Goal: Task Accomplishment & Management: Complete application form

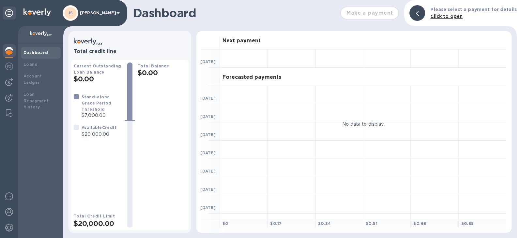
click at [11, 79] on img at bounding box center [9, 82] width 8 height 8
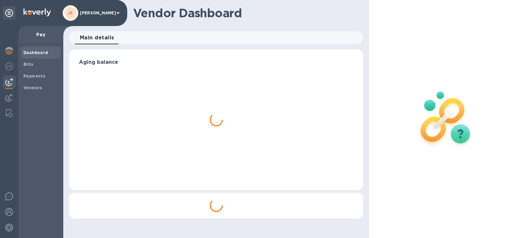
click at [31, 64] on b "Bills" at bounding box center [28, 64] width 10 height 5
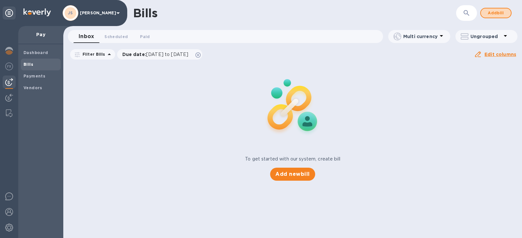
click at [502, 13] on span "Add bill" at bounding box center [496, 13] width 20 height 8
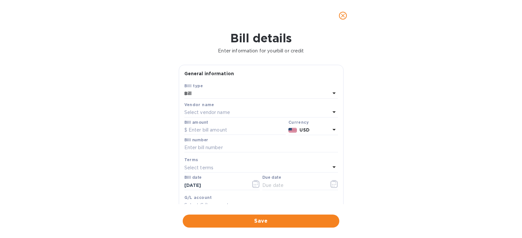
click at [247, 114] on div "Select vendor name" at bounding box center [257, 112] width 146 height 9
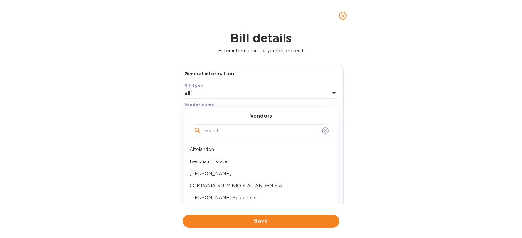
click at [218, 133] on input "text" at bounding box center [261, 131] width 115 height 10
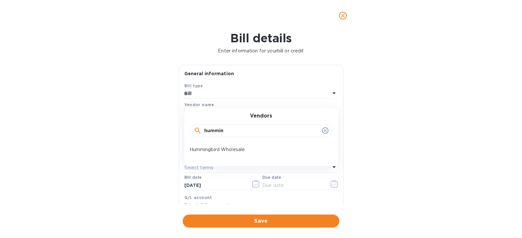
type input "hummin"
click at [223, 147] on p "Hummingbird Wholesale" at bounding box center [259, 149] width 138 height 7
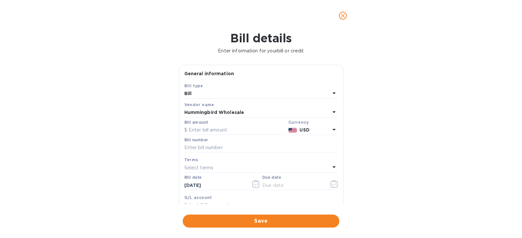
click at [241, 132] on input "text" at bounding box center [234, 131] width 101 height 10
type input "90"
click at [227, 147] on input "text" at bounding box center [261, 148] width 154 height 10
paste input "QB251678"
type input "QB251678"
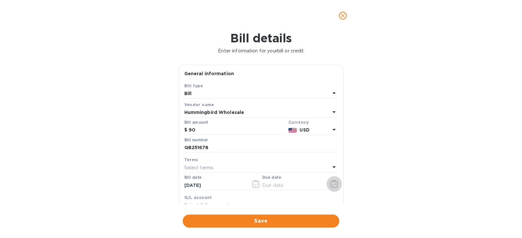
click at [332, 183] on icon "button" at bounding box center [334, 184] width 8 height 8
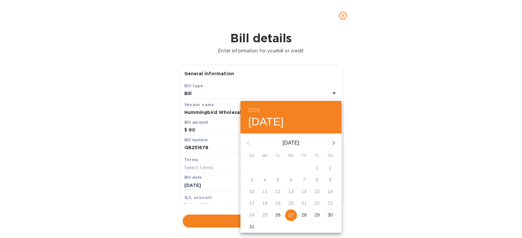
click at [334, 143] on icon "button" at bounding box center [334, 143] width 2 height 4
click at [267, 166] on span "1" at bounding box center [265, 168] width 12 height 7
type input "[DATE]"
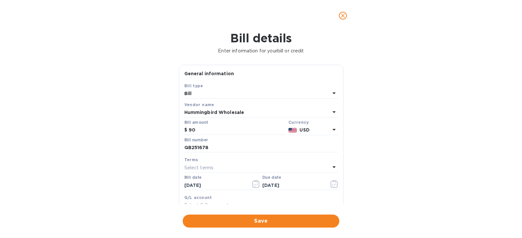
click at [277, 219] on span "Save" at bounding box center [261, 222] width 146 height 8
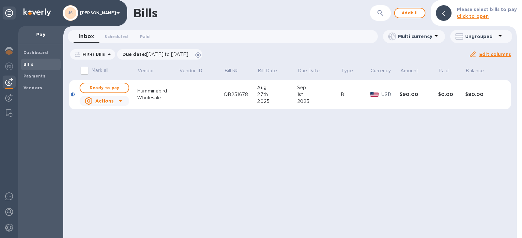
click at [112, 89] on div "Bills ​ Add bill Please select bills to pay Click to open Inbox 0 Scheduled 0 P…" at bounding box center [289, 119] width 453 height 238
click at [111, 90] on span "Ready to pay" at bounding box center [104, 88] width 38 height 8
checkbox input "true"
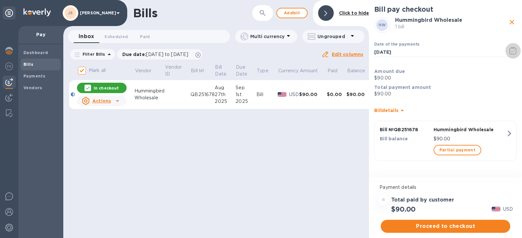
click at [512, 54] on icon "button" at bounding box center [513, 51] width 8 height 8
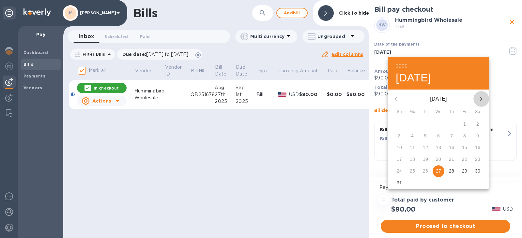
click at [481, 96] on icon "button" at bounding box center [481, 99] width 8 height 8
click at [414, 123] on span "1" at bounding box center [412, 124] width 12 height 7
type input "[DATE]"
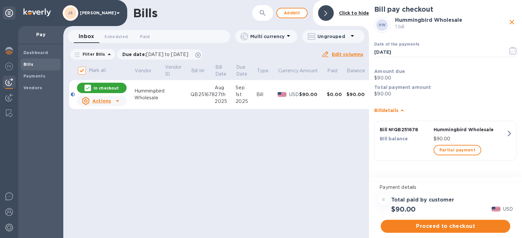
click at [447, 225] on span "Proceed to checkout" at bounding box center [445, 227] width 119 height 8
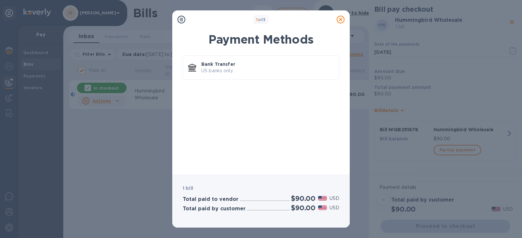
click at [246, 70] on p "US banks only." at bounding box center [267, 71] width 132 height 7
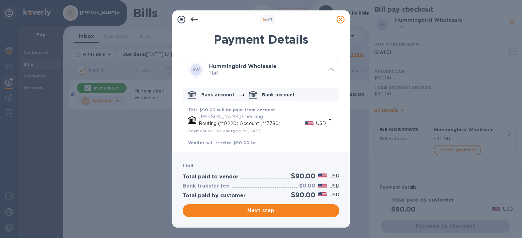
click at [302, 211] on span "Next step" at bounding box center [261, 211] width 146 height 8
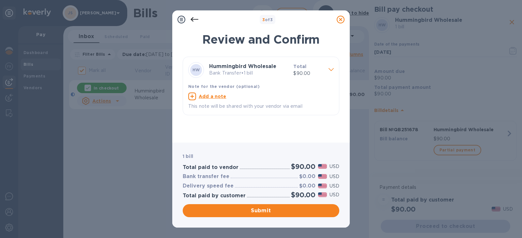
click at [210, 95] on u "Add a note" at bounding box center [213, 96] width 28 height 5
click at [207, 96] on textarea at bounding box center [255, 98] width 135 height 6
paste textarea "QB251678"
type textarea "QB251678"
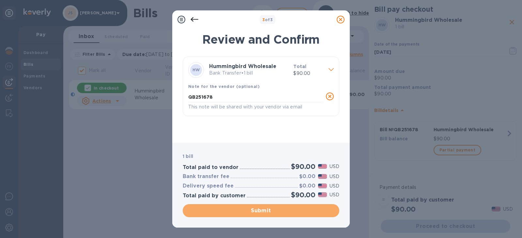
click at [262, 210] on span "Submit" at bounding box center [261, 211] width 146 height 8
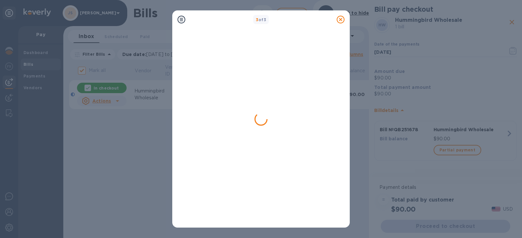
click at [37, 65] on div "3 of 3" at bounding box center [261, 119] width 522 height 238
checkbox input "false"
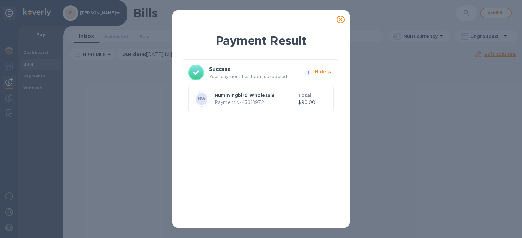
click at [339, 20] on icon at bounding box center [341, 20] width 8 height 8
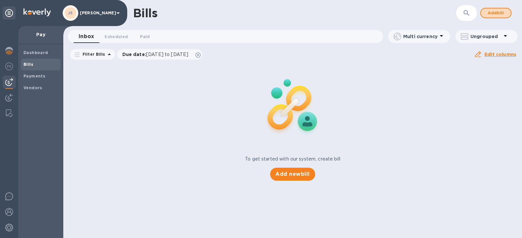
click at [495, 14] on span "Add bill" at bounding box center [496, 13] width 20 height 8
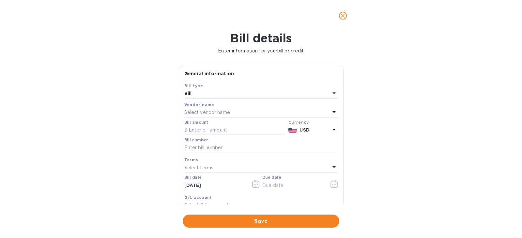
click at [246, 112] on div "Select vendor name" at bounding box center [257, 112] width 146 height 9
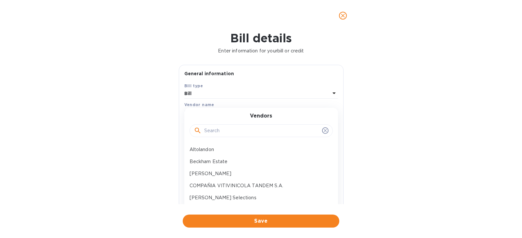
click at [220, 129] on input "text" at bounding box center [261, 131] width 115 height 10
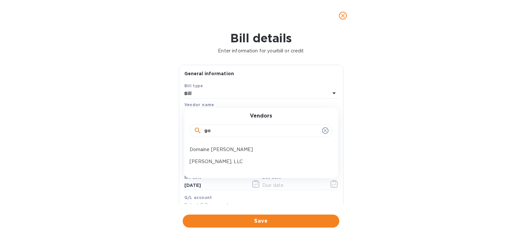
type input "go"
click at [211, 160] on p "[PERSON_NAME], LLC" at bounding box center [259, 162] width 138 height 7
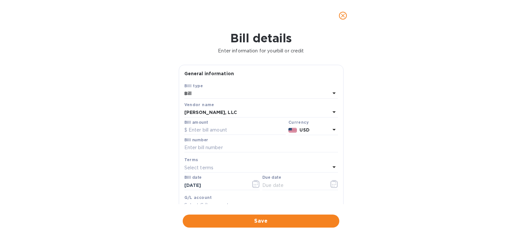
click at [206, 131] on input "text" at bounding box center [234, 131] width 101 height 10
type input "190.81"
click at [207, 153] on div at bounding box center [261, 153] width 154 height 1
click at [206, 147] on input "text" at bounding box center [261, 148] width 154 height 10
click at [199, 148] on input "text" at bounding box center [261, 148] width 154 height 10
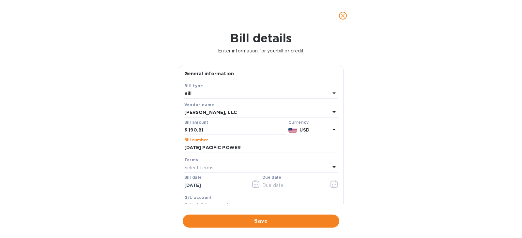
type input "[DATE] PACIFIC POWER"
click at [330, 182] on icon "button" at bounding box center [334, 184] width 8 height 8
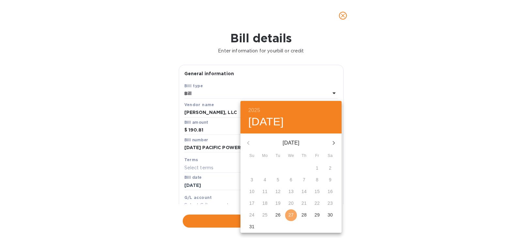
click at [293, 215] on p "27" at bounding box center [290, 215] width 5 height 7
type input "[DATE]"
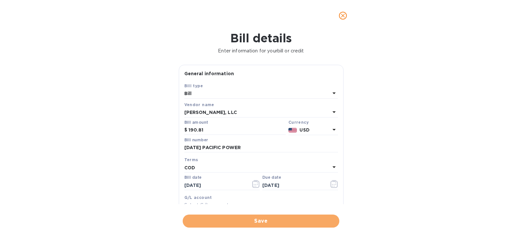
click at [265, 222] on span "Save" at bounding box center [261, 222] width 146 height 8
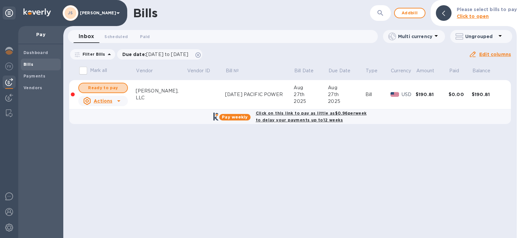
click at [101, 87] on span "Ready to pay" at bounding box center [103, 88] width 38 height 8
checkbox input "true"
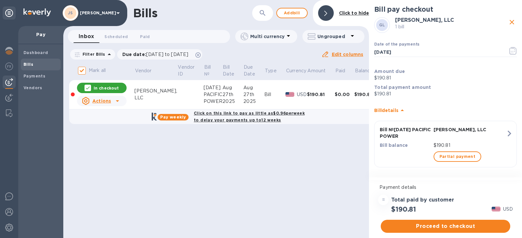
click at [428, 224] on span "Proceed to checkout" at bounding box center [445, 227] width 119 height 8
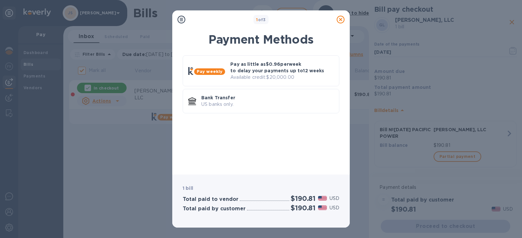
click at [267, 98] on p "Bank Transfer" at bounding box center [267, 98] width 132 height 7
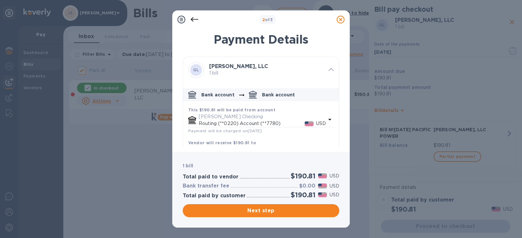
scroll to position [26, 0]
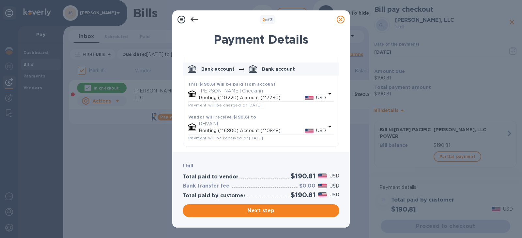
click at [269, 212] on span "Next step" at bounding box center [261, 211] width 146 height 8
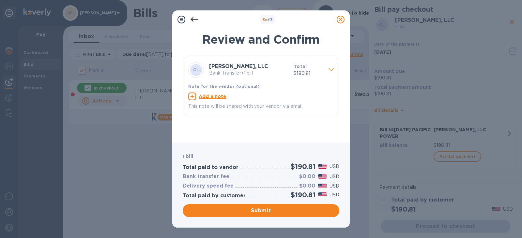
click at [209, 98] on u "Add a note" at bounding box center [213, 96] width 28 height 5
click at [207, 99] on textarea at bounding box center [255, 98] width 135 height 6
paste textarea "QB251678"
type textarea "QB251678"
click at [194, 18] on icon at bounding box center [195, 20] width 8 height 8
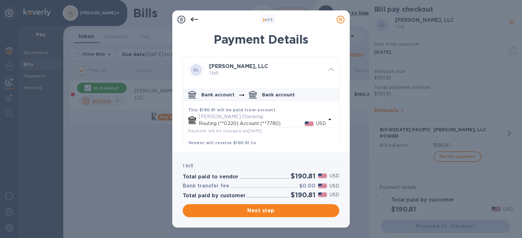
click at [194, 18] on icon at bounding box center [195, 20] width 8 height 8
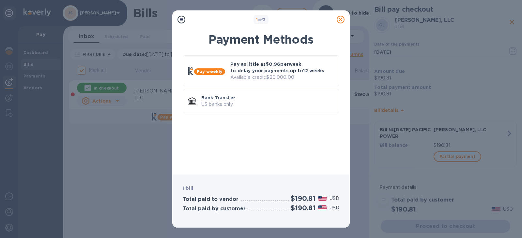
click at [336, 18] on div at bounding box center [340, 19] width 13 height 13
click at [339, 19] on icon at bounding box center [341, 20] width 8 height 8
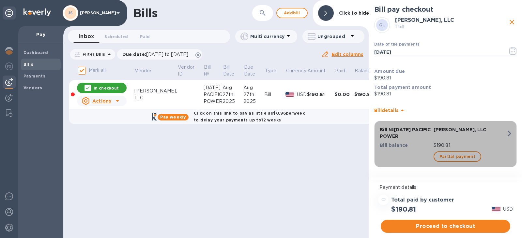
click at [500, 134] on div "[PERSON_NAME], LLC" at bounding box center [469, 133] width 75 height 16
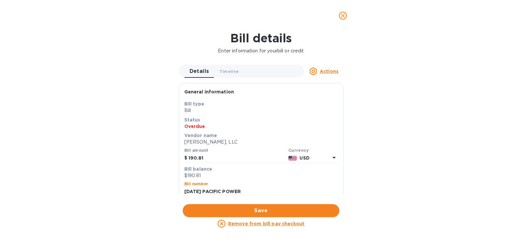
drag, startPoint x: 283, startPoint y: 192, endPoint x: 101, endPoint y: 177, distance: 182.9
click at [101, 177] on div "Bill details Enter information for your bill or credit Details 0 Timeline 0 Act…" at bounding box center [261, 134] width 522 height 207
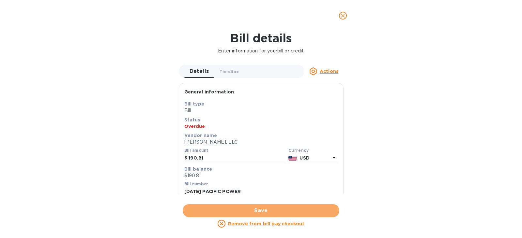
click at [285, 211] on span "Save" at bounding box center [261, 211] width 146 height 8
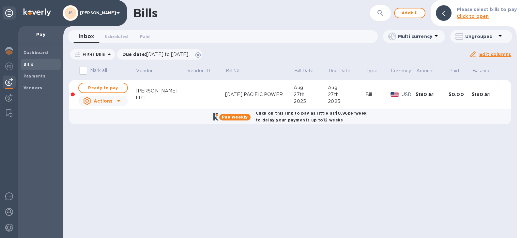
click at [112, 87] on span "Ready to pay" at bounding box center [103, 88] width 38 height 8
checkbox input "true"
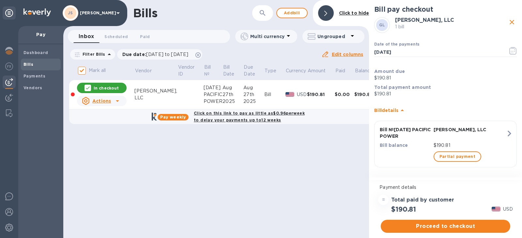
click at [511, 51] on icon "button" at bounding box center [511, 51] width 1 height 1
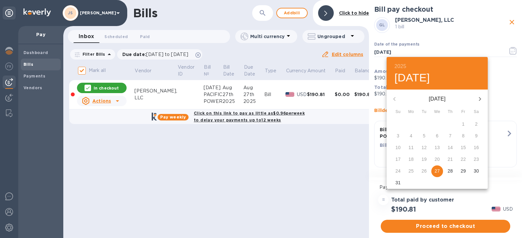
click at [449, 173] on p "28" at bounding box center [450, 171] width 5 height 7
type input "[DATE]"
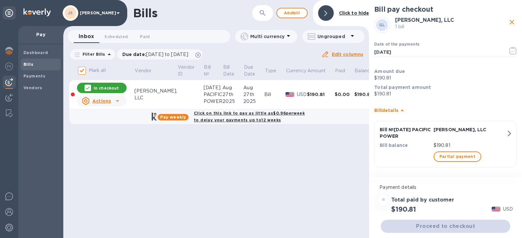
click at [445, 224] on div "Proceed to checkout" at bounding box center [445, 227] width 132 height 16
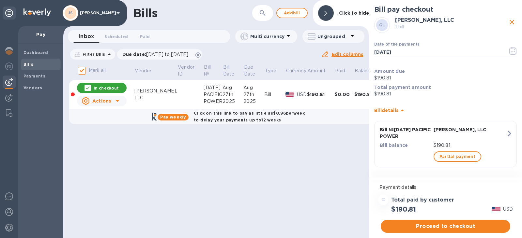
click at [448, 224] on span "Proceed to checkout" at bounding box center [445, 227] width 119 height 8
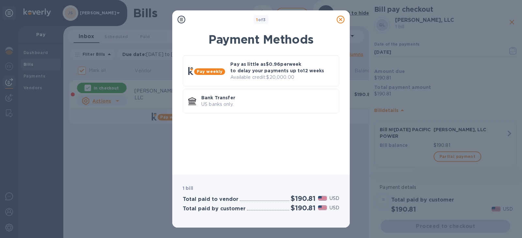
click at [232, 97] on p "Bank Transfer" at bounding box center [267, 98] width 132 height 7
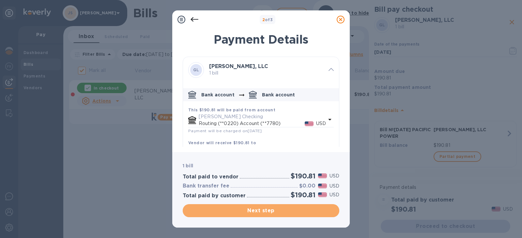
click at [266, 210] on span "Next step" at bounding box center [261, 211] width 146 height 8
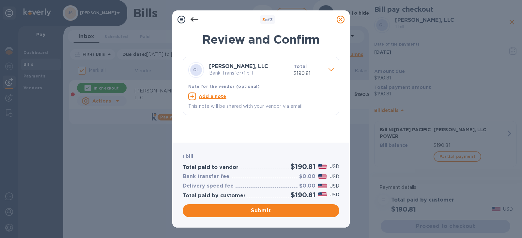
click at [207, 96] on u "Add a note" at bounding box center [213, 96] width 28 height 5
click at [206, 96] on textarea at bounding box center [255, 98] width 135 height 6
paste textarea "[DATE] PACIFIC POWER"
type textarea "[DATE] PACIFIC POWER"
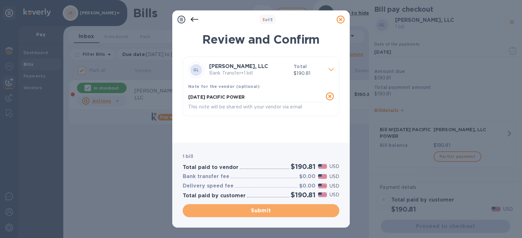
click at [263, 213] on span "Submit" at bounding box center [261, 211] width 146 height 8
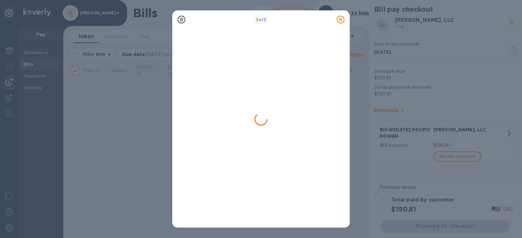
checkbox input "false"
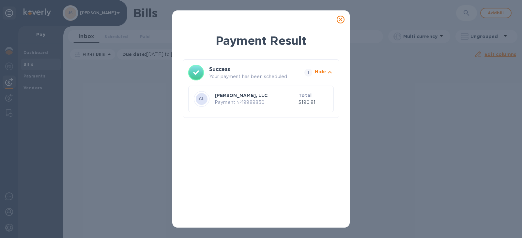
click at [337, 18] on icon at bounding box center [341, 20] width 8 height 8
